Goal: Task Accomplishment & Management: Manage account settings

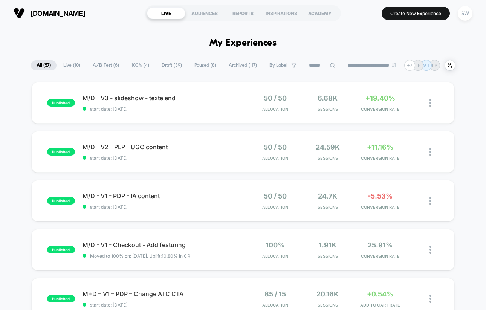
click at [107, 63] on span "A/B Test ( 6 )" at bounding box center [106, 65] width 38 height 10
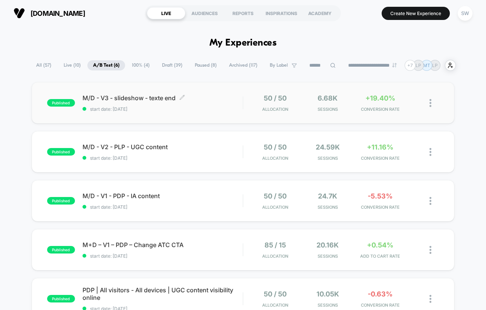
click at [205, 104] on div "M/D - V3 - slideshow - texte end Click to edit experience details Click to edit…" at bounding box center [162, 103] width 160 height 18
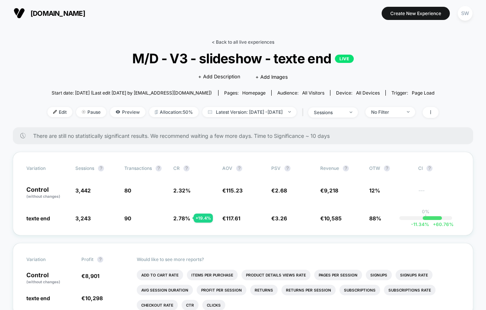
click at [232, 41] on link "< Back to all live experiences" at bounding box center [243, 42] width 63 height 6
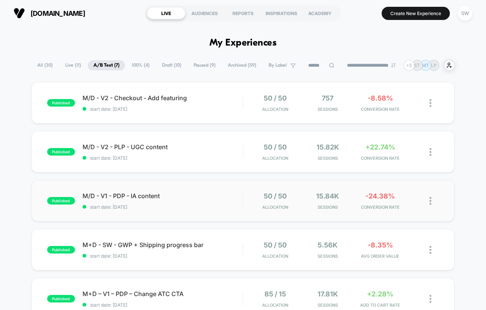
click at [197, 192] on span "M/D - V1 - PDP - IA content" at bounding box center [162, 196] width 160 height 8
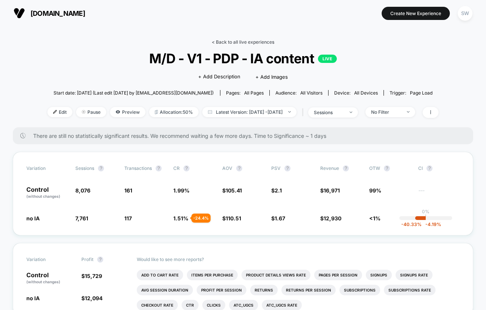
click at [246, 40] on link "< Back to all live experiences" at bounding box center [243, 42] width 63 height 6
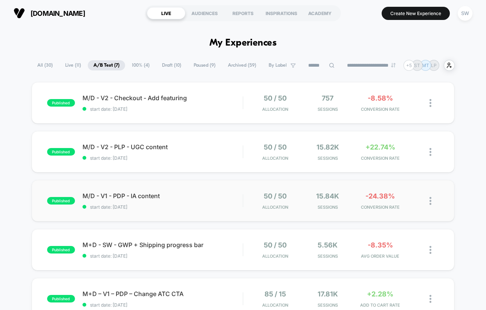
click at [224, 191] on div "published M/D - V1 - PDP - IA content start date: 08/08/2025 50 / 50 Allocation…" at bounding box center [243, 200] width 423 height 41
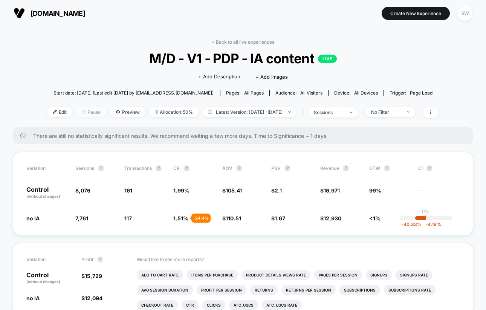
click at [81, 112] on span "Pause" at bounding box center [91, 112] width 30 height 10
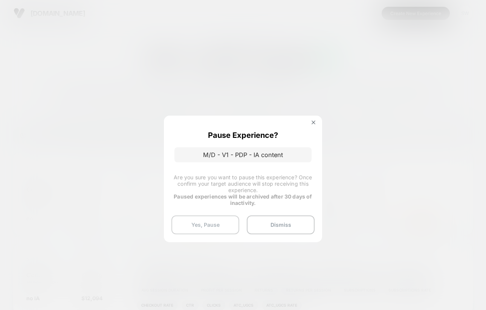
click at [212, 228] on button "Yes, Pause" at bounding box center [205, 224] width 68 height 19
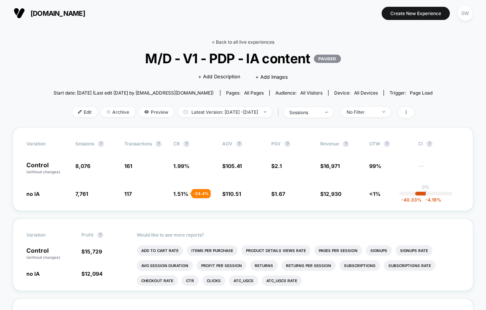
click at [231, 44] on link "< Back to all live experiences" at bounding box center [243, 42] width 63 height 6
